Goal: Task Accomplishment & Management: Complete application form

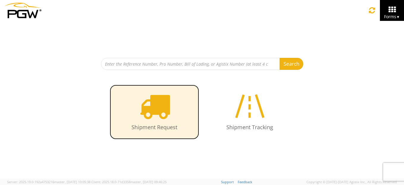
click at [160, 107] on icon at bounding box center [154, 105] width 31 height 31
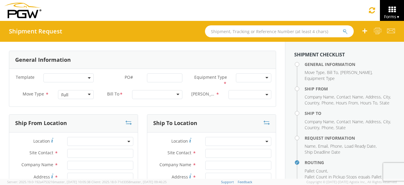
click at [85, 92] on div "Full" at bounding box center [75, 94] width 35 height 9
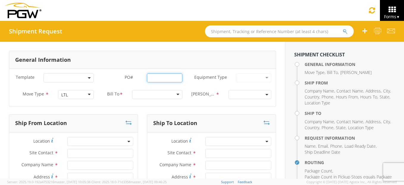
click at [161, 78] on input "PO# *" at bounding box center [164, 77] width 35 height 9
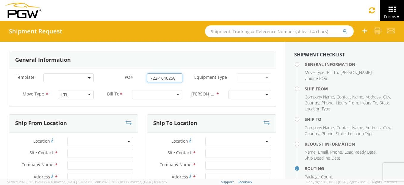
type input "722-1640258"
click at [157, 91] on div at bounding box center [157, 94] width 50 height 9
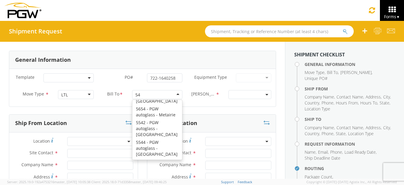
scroll to position [1, 0]
type input "5403"
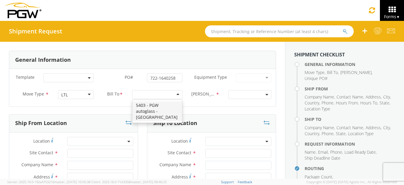
scroll to position [0, 0]
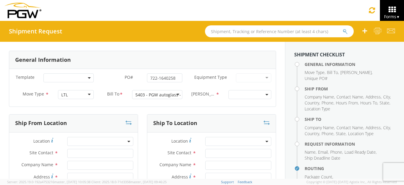
click at [234, 97] on span at bounding box center [250, 94] width 43 height 9
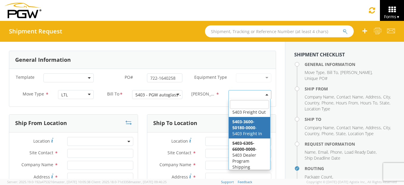
scroll to position [23, 0]
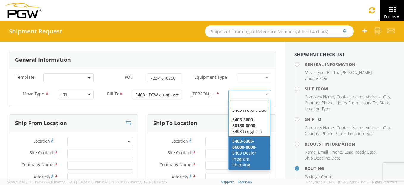
select select "5403-6305-66000-0000"
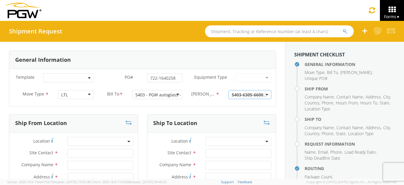
click at [78, 137] on span at bounding box center [100, 141] width 66 height 9
click at [92, 155] on input "search" at bounding box center [100, 150] width 62 height 9
type input "6"
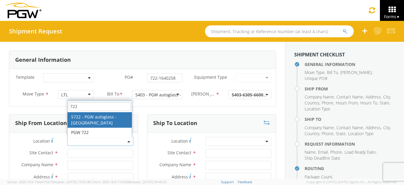
type input "722"
type input "5722 Branch Manager"
type input "5722 - PGW autoglass - [GEOGRAPHIC_DATA]"
type input "4555 Airline Dr Ste 170"
type input "Houston"
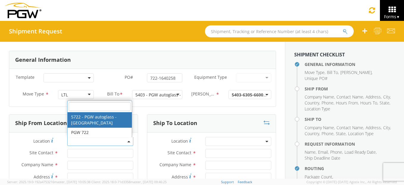
type input "77022"
type input "lkqsp_o_pm_5722@pgwag.com"
type input "713-699-0400"
type input "8:00 AM"
type input "2:00 PM"
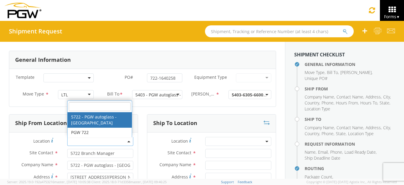
select select "28481"
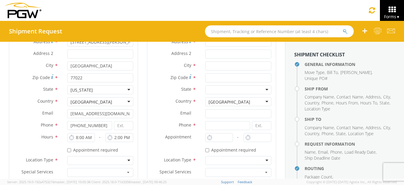
scroll to position [149, 0]
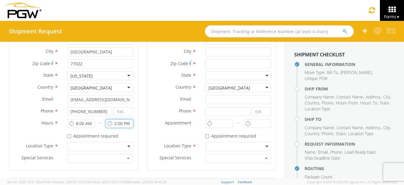
click at [115, 123] on input "2:00 PM" at bounding box center [120, 123] width 28 height 9
type input "4:00 PM"
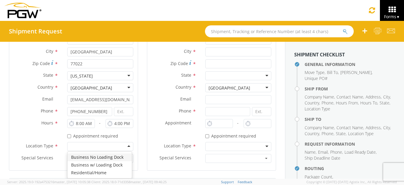
click at [123, 144] on div at bounding box center [100, 146] width 66 height 9
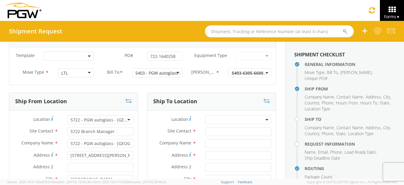
scroll to position [30, 0]
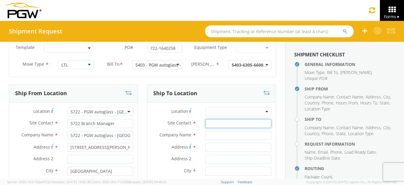
click at [218, 121] on input "text" at bounding box center [238, 123] width 66 height 9
type input "b"
type input "Brock Hall"
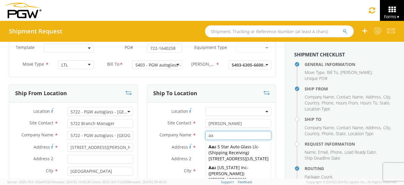
type input "a"
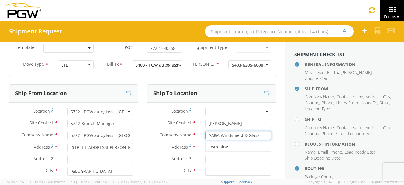
type input "AA&A Windshield & Glass"
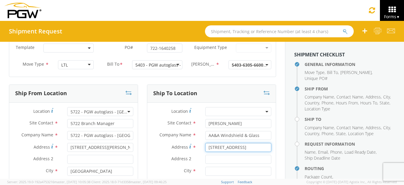
type input "5844 49th ST,Unit 6"
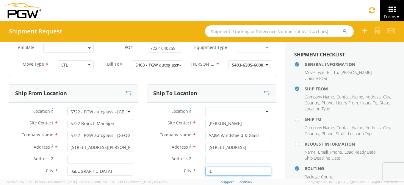
type input "l"
type input "Lubbock"
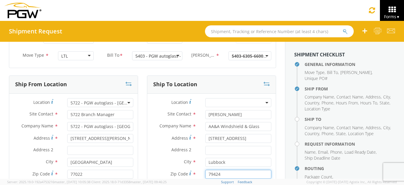
type input "79424"
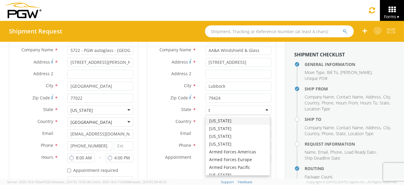
type input "te"
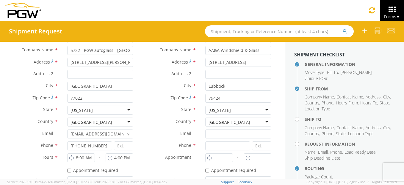
scroll to position [0, 0]
click at [220, 146] on input at bounding box center [227, 145] width 45 height 9
type input "806-567-8865"
click at [221, 156] on input "10:00 AM" at bounding box center [219, 157] width 28 height 9
type input "8:00 AM"
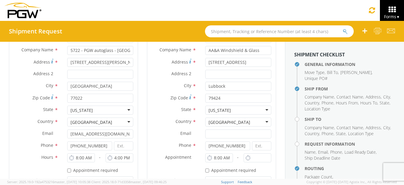
click at [246, 154] on icon at bounding box center [248, 157] width 5 height 6
click at [251, 155] on input "10:00 AM" at bounding box center [258, 157] width 28 height 9
click at [262, 157] on input "3:00 AM" at bounding box center [258, 157] width 28 height 9
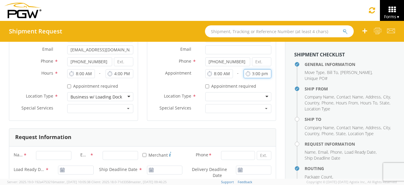
scroll to position [204, 0]
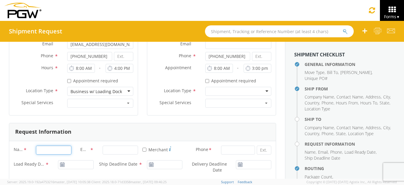
type input "3:00 PM"
click at [58, 145] on input "Name *" at bounding box center [53, 149] width 35 height 9
type input "Artis Dickerson"
type input "artis_dickerson@yahoo.com"
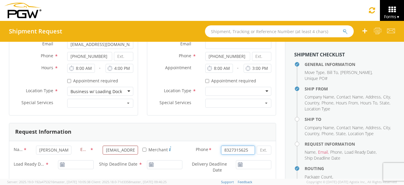
drag, startPoint x: 244, startPoint y: 151, endPoint x: 205, endPoint y: 144, distance: 40.0
click at [205, 144] on div "Name * Artis Dickerson Email * artis_dickerson@yahoo.com * Merchant Phone * 832…" at bounding box center [142, 161] width 267 height 40
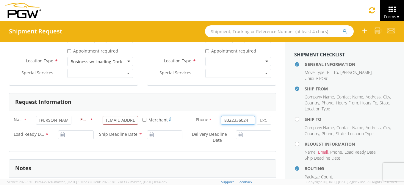
type input "8322336024"
type input "[DATE]"
click at [82, 135] on input "[DATE]" at bounding box center [75, 134] width 35 height 9
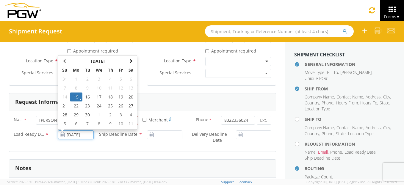
click at [75, 98] on td "15" at bounding box center [76, 96] width 12 height 9
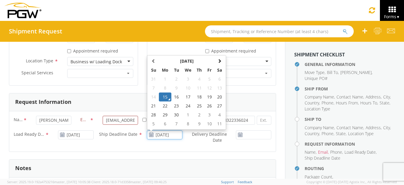
click at [152, 134] on input "[DATE]" at bounding box center [164, 134] width 35 height 9
click at [173, 96] on td "16" at bounding box center [176, 96] width 10 height 9
type input "09/16/2025"
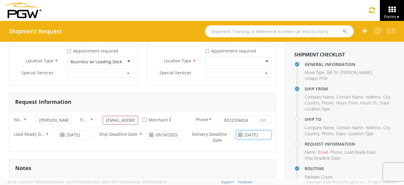
click at [249, 137] on input "[DATE]" at bounding box center [253, 134] width 35 height 9
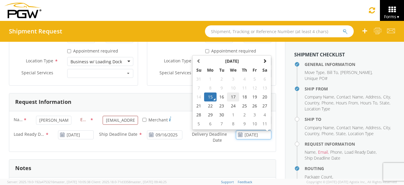
click at [228, 99] on td "17" at bounding box center [233, 96] width 12 height 9
type input "09/17/2025"
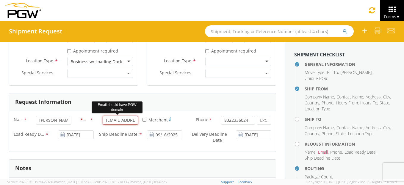
click at [134, 118] on input "artis_dickerson@yahoo.com" at bounding box center [120, 119] width 35 height 9
drag, startPoint x: 103, startPoint y: 118, endPoint x: 139, endPoint y: 121, distance: 36.1
click at [139, 121] on div "artis_dickerson@yahoo.com" at bounding box center [120, 119] width 44 height 9
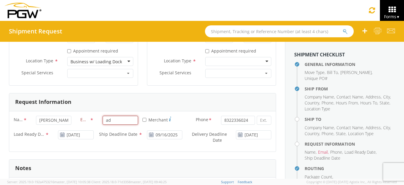
type input "adickerson@pgwag.com"
type input "Pittsburgh Auto Glass"
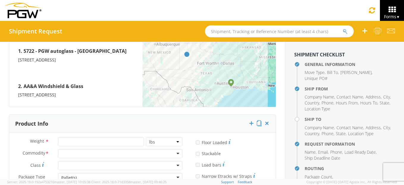
scroll to position [501, 0]
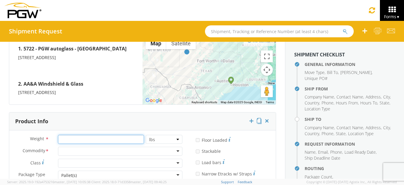
click at [85, 137] on input "number" at bounding box center [101, 139] width 86 height 9
type input "750"
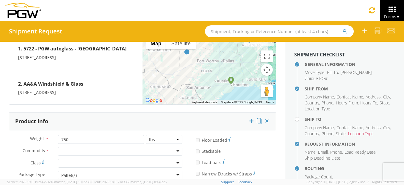
click at [88, 153] on div at bounding box center [120, 150] width 124 height 9
type input "m"
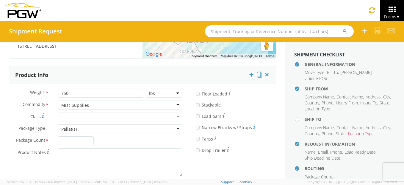
scroll to position [561, 0]
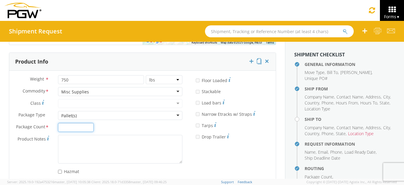
click at [81, 129] on input "Package Count *" at bounding box center [75, 127] width 35 height 9
type input "1"
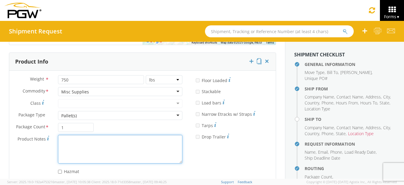
click at [86, 143] on textarea "Product Notes *" at bounding box center [120, 149] width 124 height 28
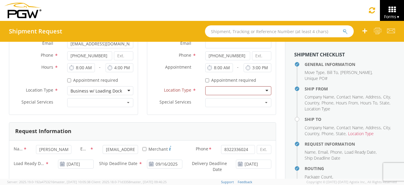
scroll to position [185, 0]
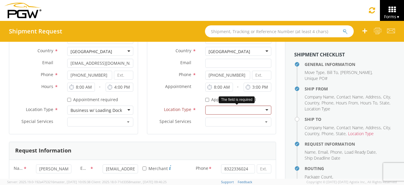
type textarea "84 x 44"
click at [215, 108] on div at bounding box center [238, 109] width 66 height 9
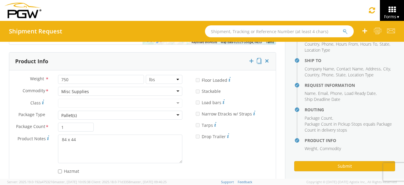
scroll to position [572, 0]
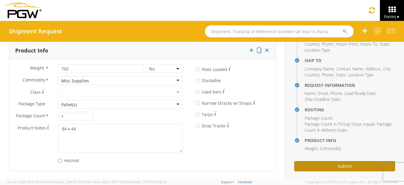
click at [306, 161] on button "Submit" at bounding box center [344, 166] width 101 height 10
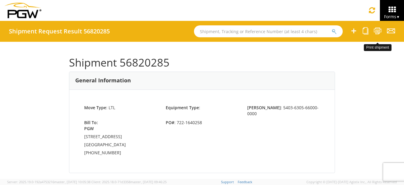
click at [379, 31] on icon at bounding box center [378, 30] width 8 height 7
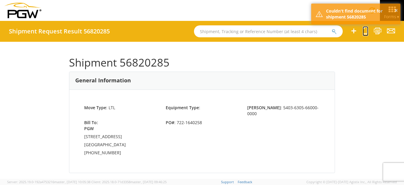
click at [367, 32] on icon at bounding box center [366, 30] width 6 height 7
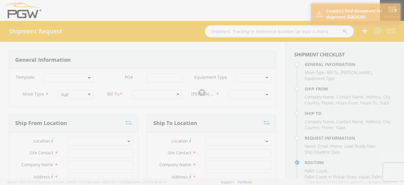
select select
type input "5722 Branch Manager"
type input "5722 - PGW autoglass - [GEOGRAPHIC_DATA]"
type input "4555 Airline Dr Ste 170"
type input "Houston"
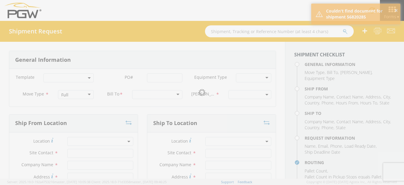
type input "77022"
type input "lkqsp_o_pm_5722@pgwag.com"
type input "713-699-0400"
type input "8:00 AM"
type input "4:00 PM"
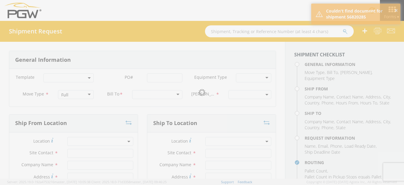
select select
type input "Brock Hall"
type input "AA&A Windshield & Glass"
type input "5844 49th ST,Unit 6"
type input "Lubbock"
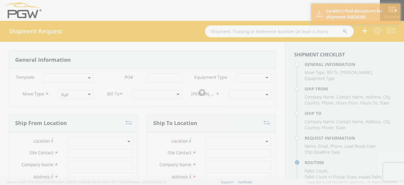
type input "79424"
type input "806-567-8865"
type input "8:00 AM"
type input "3:00 PM"
type input "Artis Dickerson"
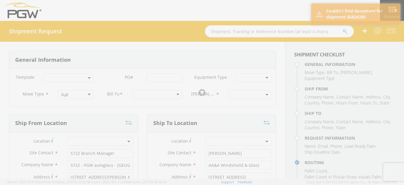
type input "adickerson@pgwag.com"
type input "8322336024"
type input "750"
type input "1"
type textarea "84 x 44"
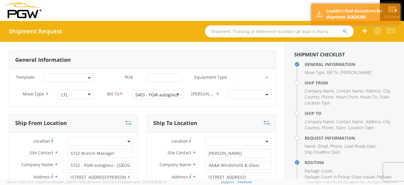
select select "5403-6305-66000-0000"
select select "28481"
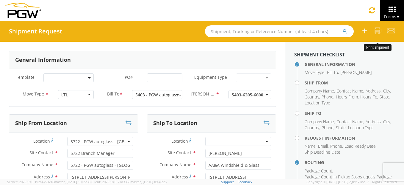
click at [379, 32] on icon at bounding box center [378, 30] width 8 height 7
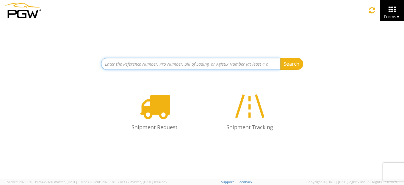
click at [134, 65] on input at bounding box center [190, 64] width 179 height 12
type input "722-1640258"
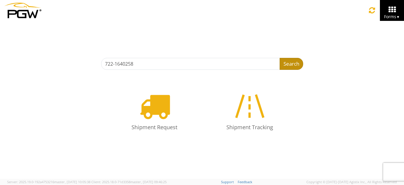
click at [293, 65] on button "Search" at bounding box center [292, 64] width 24 height 12
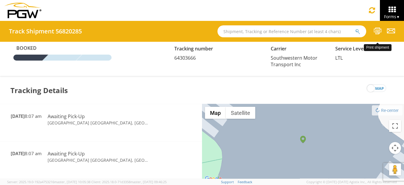
click at [380, 30] on icon at bounding box center [378, 30] width 8 height 7
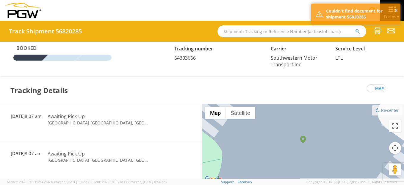
click at [155, 89] on div "Tracking Details map" at bounding box center [202, 90] width 404 height 27
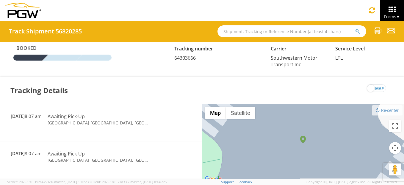
click at [155, 89] on div "Tracking Details map" at bounding box center [202, 90] width 404 height 27
click at [375, 33] on icon at bounding box center [378, 30] width 8 height 7
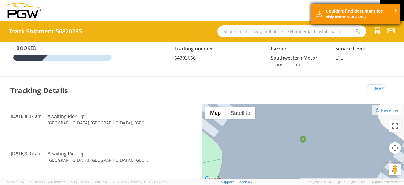
click at [369, 12] on div "Couldn't find document for shipment 56820285" at bounding box center [361, 14] width 70 height 12
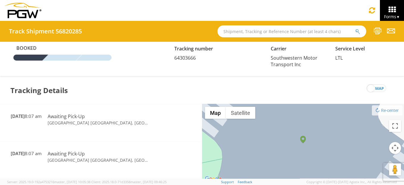
click at [233, 74] on div "Booked Tracking number 64303666 Carrier Southwestern Motor Transport Inc Servic…" at bounding box center [202, 59] width 404 height 35
click at [372, 10] on icon at bounding box center [372, 10] width 7 height 8
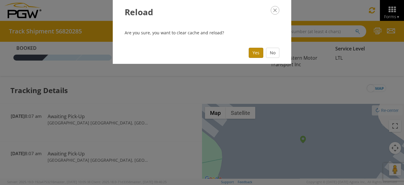
click at [257, 52] on button "Yes" at bounding box center [256, 53] width 15 height 10
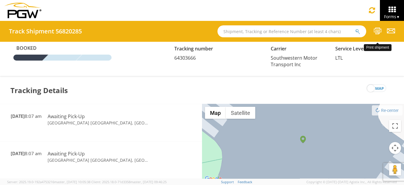
click at [379, 30] on icon at bounding box center [378, 30] width 8 height 7
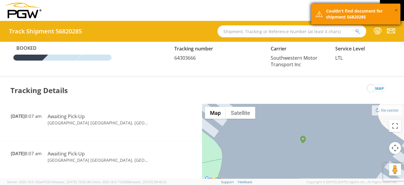
click at [395, 9] on button "×" at bounding box center [396, 10] width 3 height 9
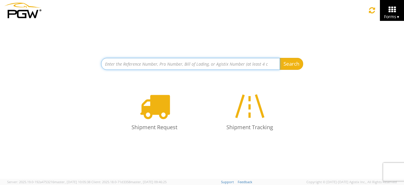
click at [165, 65] on input at bounding box center [190, 64] width 179 height 12
drag, startPoint x: 165, startPoint y: 65, endPoint x: 152, endPoint y: 62, distance: 13.4
click at [152, 62] on input "722-" at bounding box center [190, 64] width 179 height 12
type input "722-"
click at [118, 64] on input at bounding box center [190, 64] width 179 height 12
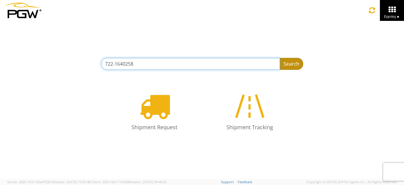
type input "722-1640258"
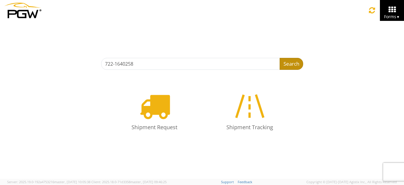
click at [293, 61] on button "Search" at bounding box center [292, 64] width 24 height 12
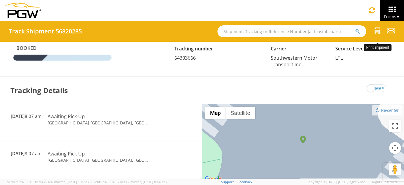
click at [379, 30] on icon at bounding box center [378, 30] width 8 height 7
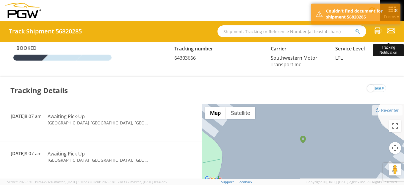
click at [392, 31] on icon at bounding box center [391, 30] width 8 height 7
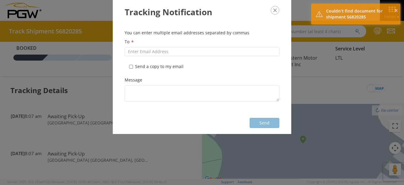
click at [276, 10] on icon "button" at bounding box center [275, 10] width 9 height 9
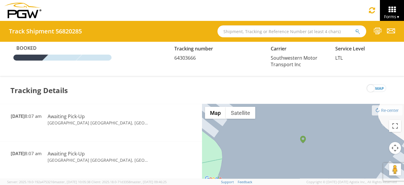
click at [255, 32] on input "text" at bounding box center [292, 31] width 149 height 12
click at [355, 28] on button "submit" at bounding box center [357, 31] width 5 height 7
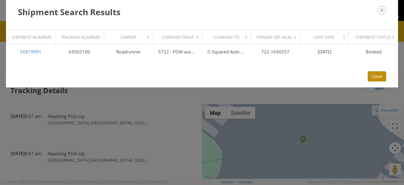
click at [378, 77] on button "Close" at bounding box center [377, 76] width 18 height 10
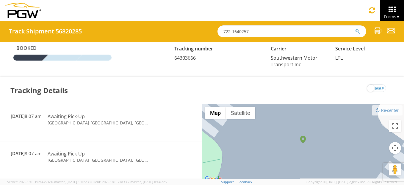
click at [272, 32] on input "722-1640257" at bounding box center [292, 31] width 149 height 12
type input "722-1640258"
click at [381, 31] on icon at bounding box center [378, 30] width 8 height 7
